Goal: Transaction & Acquisition: Book appointment/travel/reservation

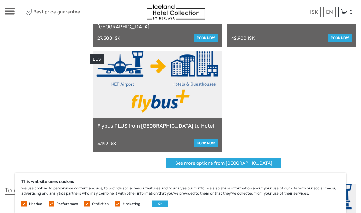
scroll to position [114, 0]
click at [211, 142] on link "book now" at bounding box center [206, 143] width 24 height 8
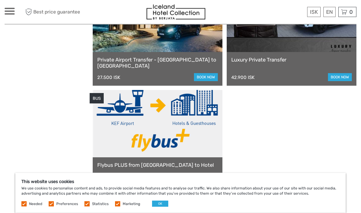
scroll to position [77, 0]
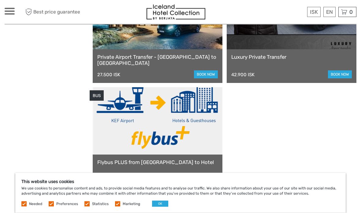
click at [200, 138] on link at bounding box center [158, 120] width 130 height 67
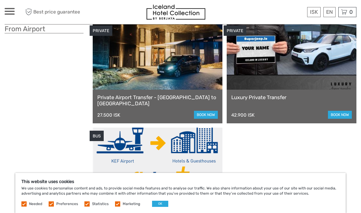
scroll to position [35, 0]
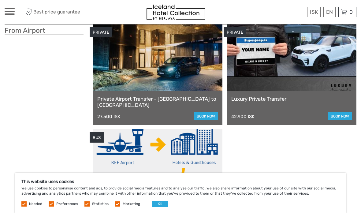
click at [208, 114] on link "book now" at bounding box center [206, 116] width 24 height 8
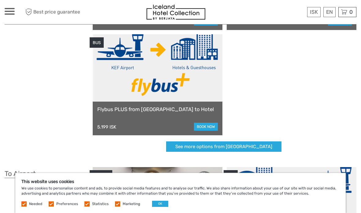
scroll to position [129, 0]
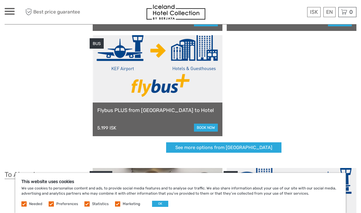
click at [126, 108] on link "Flybus PLUS from [GEOGRAPHIC_DATA] to Hotel" at bounding box center [157, 110] width 120 height 6
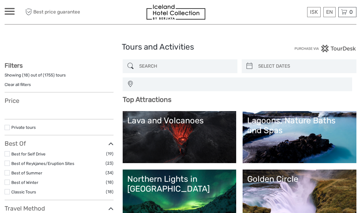
select select
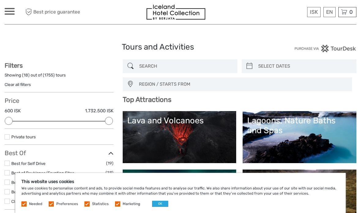
click at [156, 201] on button "OK" at bounding box center [160, 204] width 16 height 6
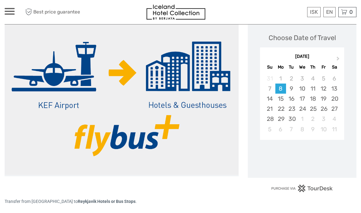
scroll to position [85, 0]
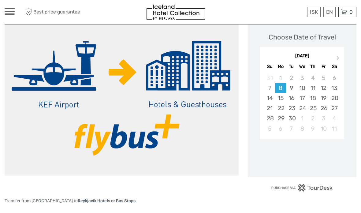
click at [271, 98] on div "14" at bounding box center [269, 98] width 11 height 10
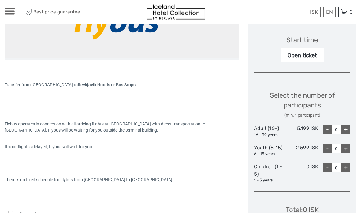
scroll to position [202, 0]
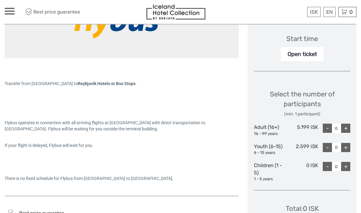
click at [311, 48] on div "Open ticket" at bounding box center [302, 54] width 43 height 14
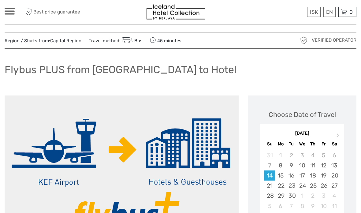
scroll to position [0, 0]
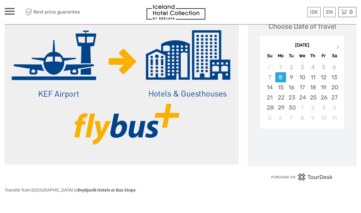
scroll to position [88, 0]
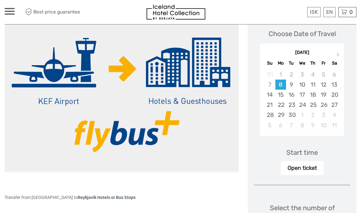
click at [274, 94] on div "14" at bounding box center [269, 95] width 11 height 10
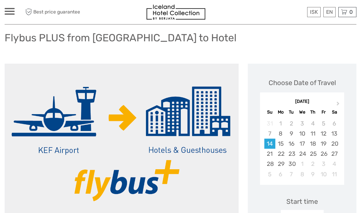
scroll to position [0, 0]
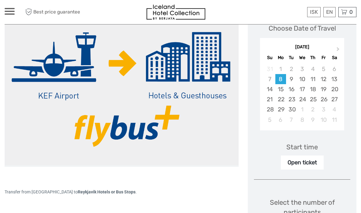
scroll to position [94, 0]
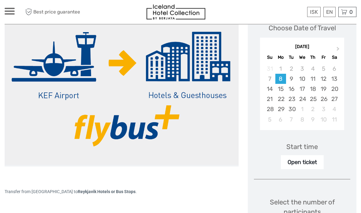
click at [266, 88] on div "14" at bounding box center [269, 89] width 11 height 10
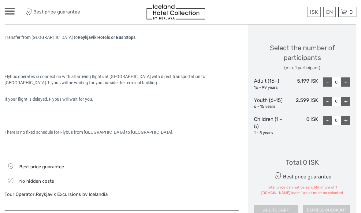
click at [346, 79] on div "+" at bounding box center [345, 82] width 9 height 9
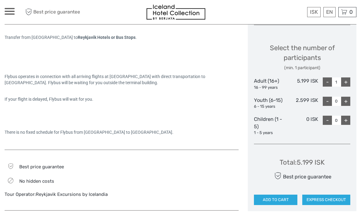
click at [344, 77] on div "+" at bounding box center [345, 81] width 9 height 9
type input "2"
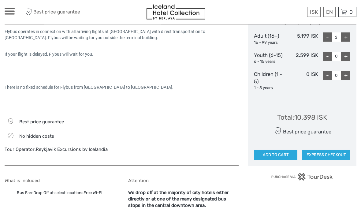
click at [268, 156] on button "ADD TO CART" at bounding box center [275, 155] width 43 height 10
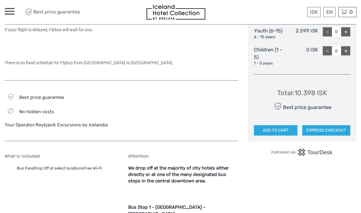
click at [276, 128] on button "ADD TO CART" at bounding box center [275, 130] width 43 height 10
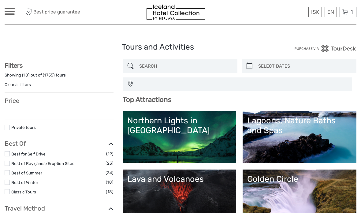
select select
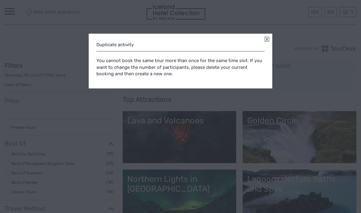
select select
click at [269, 41] on div "Duplicate activity You cannot book the same tour more than once for the same ti…" at bounding box center [180, 61] width 183 height 55
click at [265, 42] on link at bounding box center [266, 39] width 5 height 5
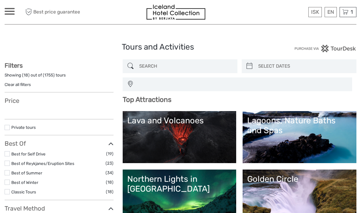
select select
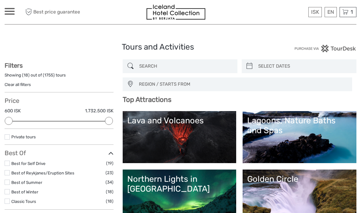
click at [346, 11] on icon at bounding box center [345, 12] width 6 height 8
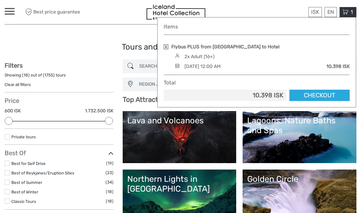
click at [326, 93] on link "Checkout" at bounding box center [319, 95] width 60 height 11
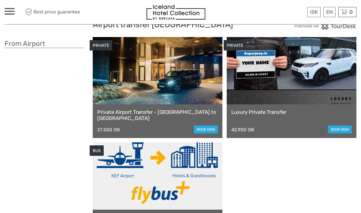
scroll to position [21, 0]
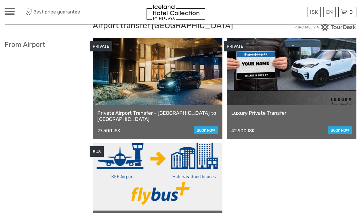
click at [151, 108] on div "Private Airport Transfer - Keflavík airport to Reykjavík 27.500 ISK book now" at bounding box center [158, 122] width 130 height 34
click at [150, 97] on link at bounding box center [158, 71] width 130 height 67
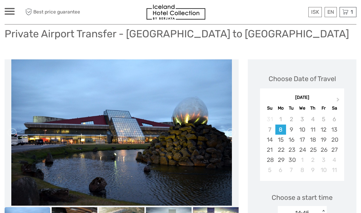
scroll to position [42, 0]
